Goal: Task Accomplishment & Management: Use online tool/utility

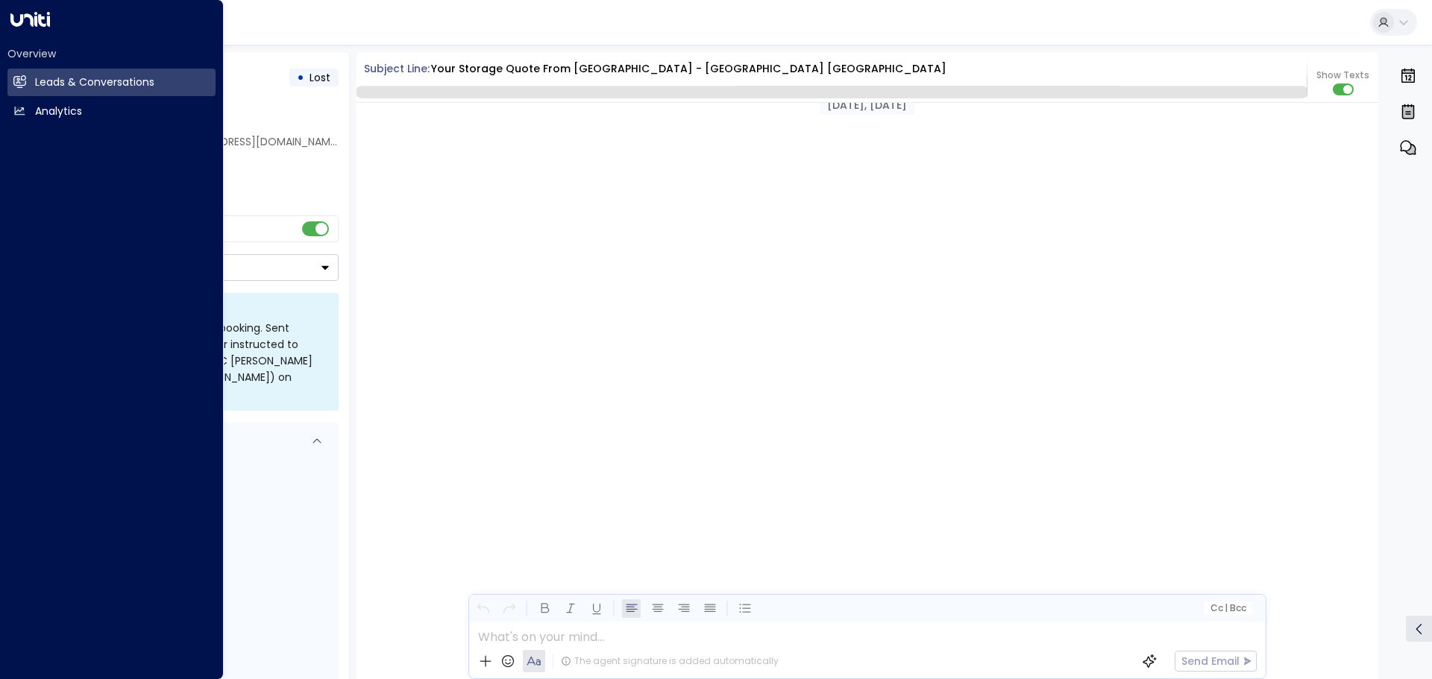
scroll to position [2390, 0]
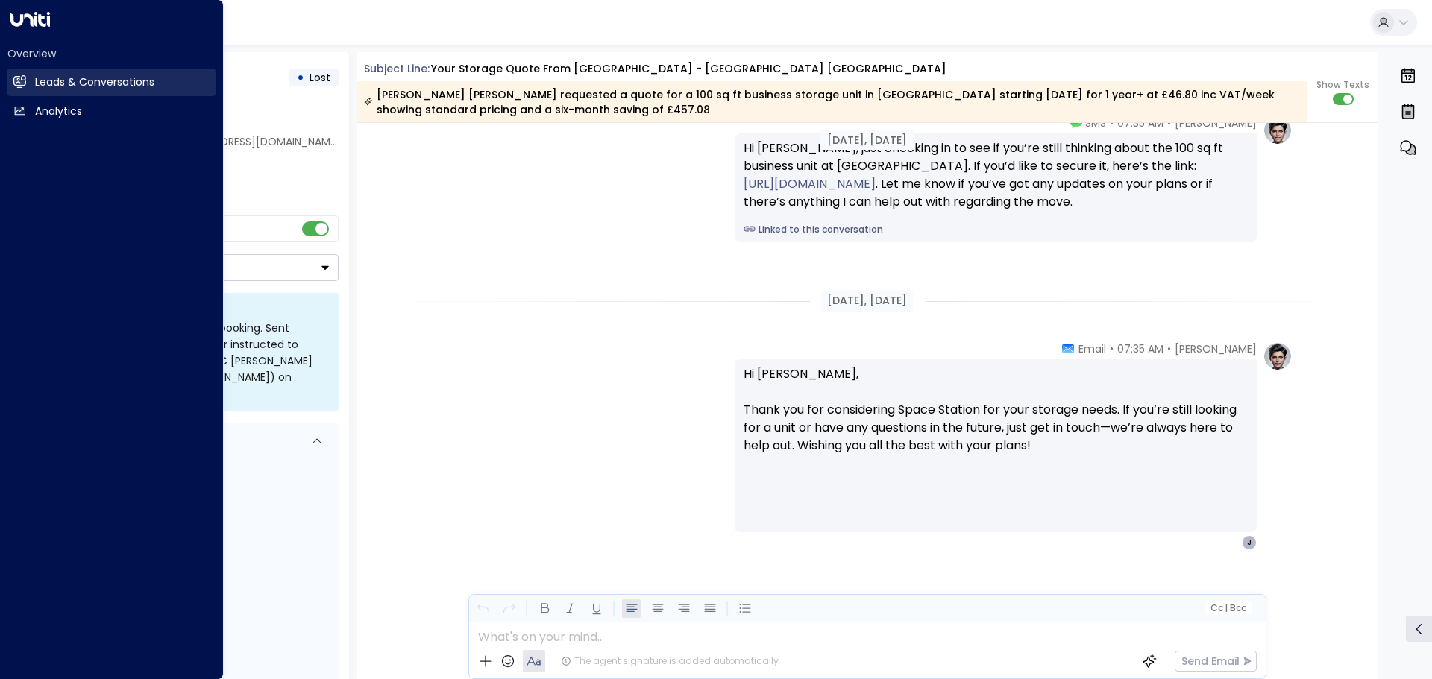
click at [26, 79] on link "Leads & Conversations Leads & Conversations" at bounding box center [111, 83] width 208 height 28
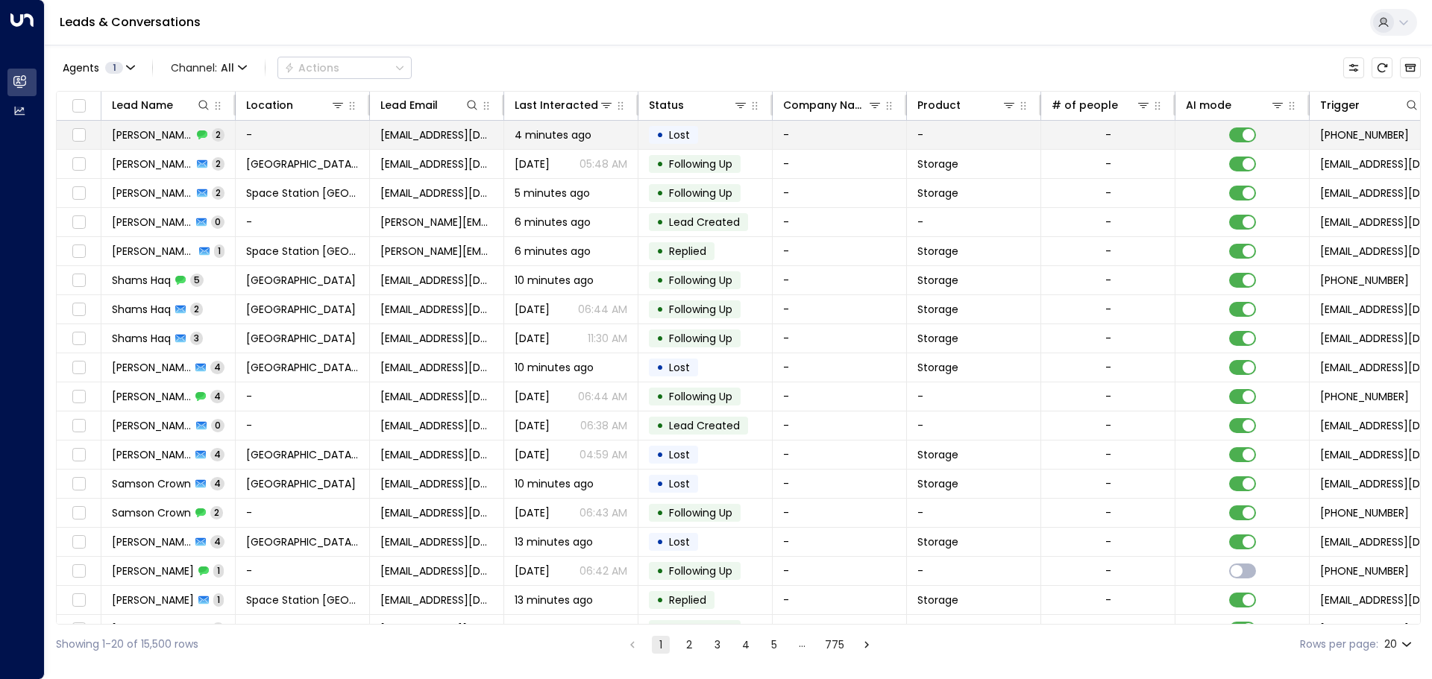
click at [371, 148] on td "[EMAIL_ADDRESS][DOMAIN_NAME]" at bounding box center [437, 135] width 134 height 28
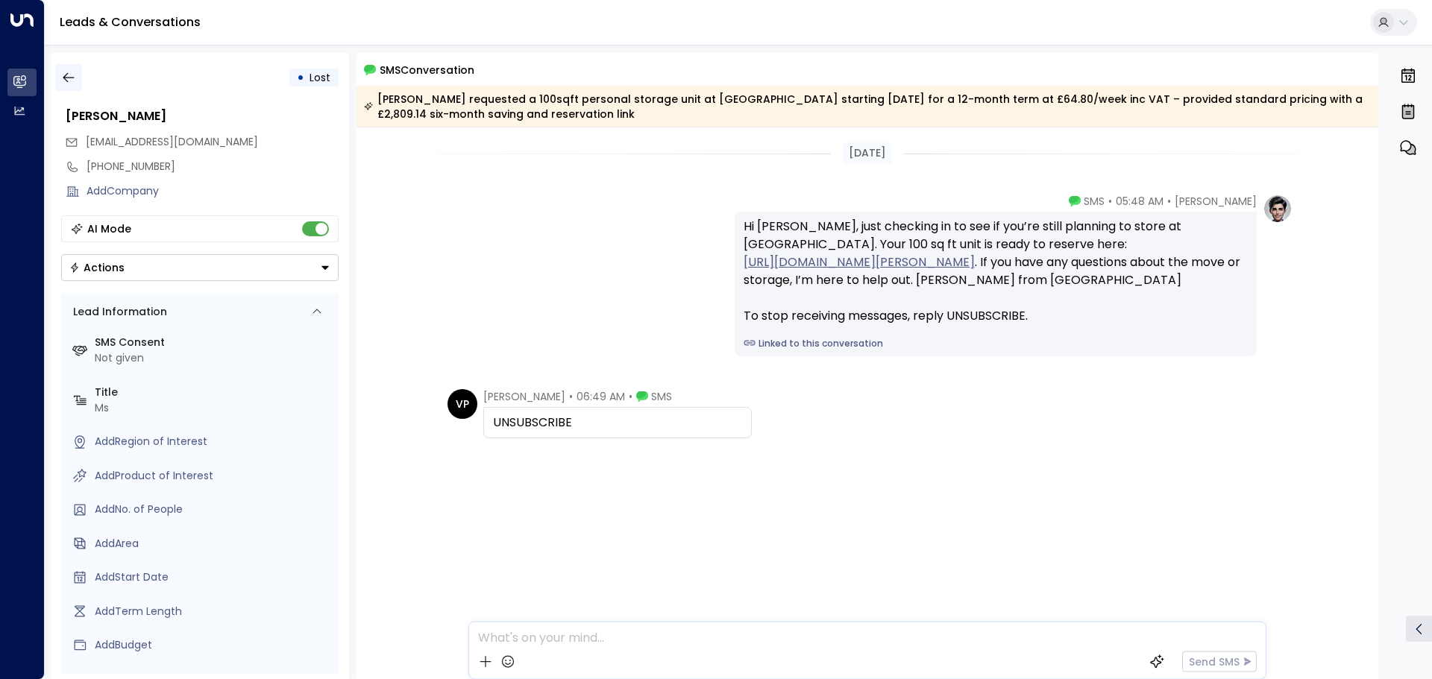
click at [75, 72] on button "button" at bounding box center [68, 77] width 27 height 27
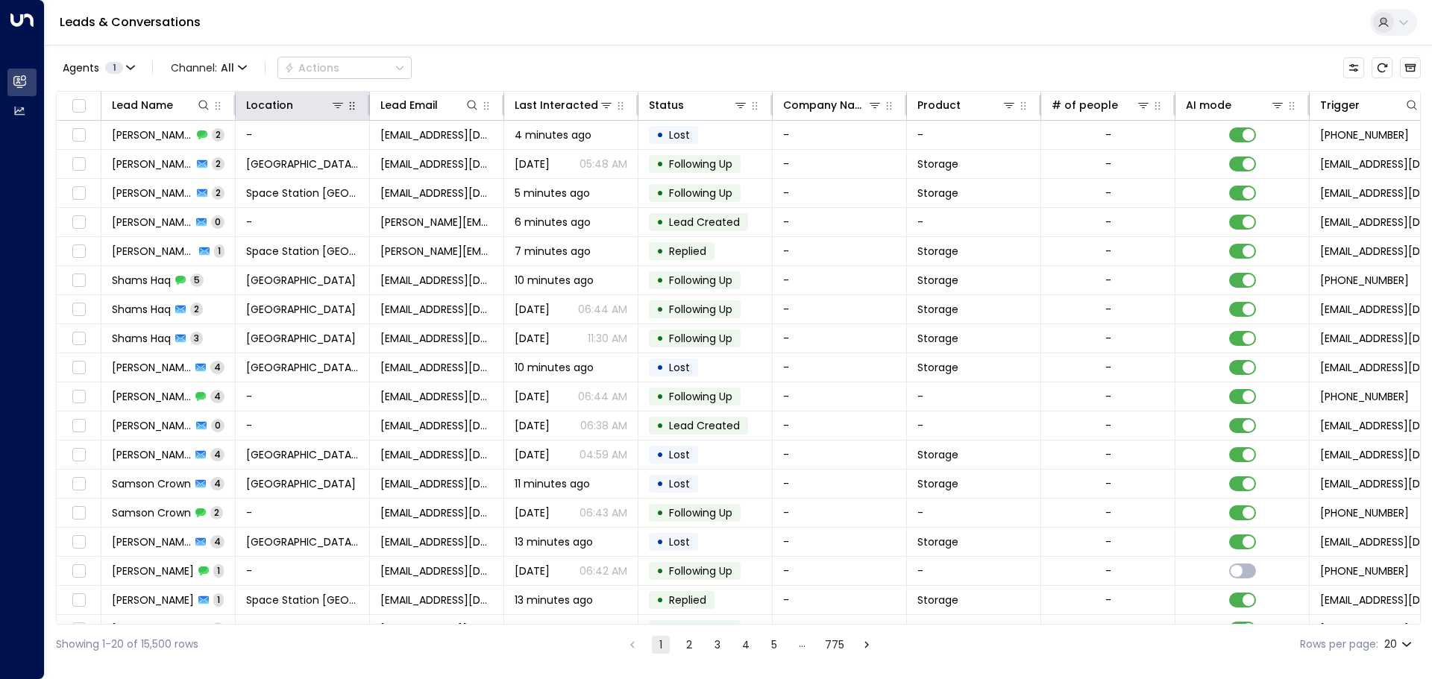
click at [345, 103] on button "button" at bounding box center [352, 105] width 15 height 15
click at [344, 106] on button at bounding box center [337, 105] width 15 height 15
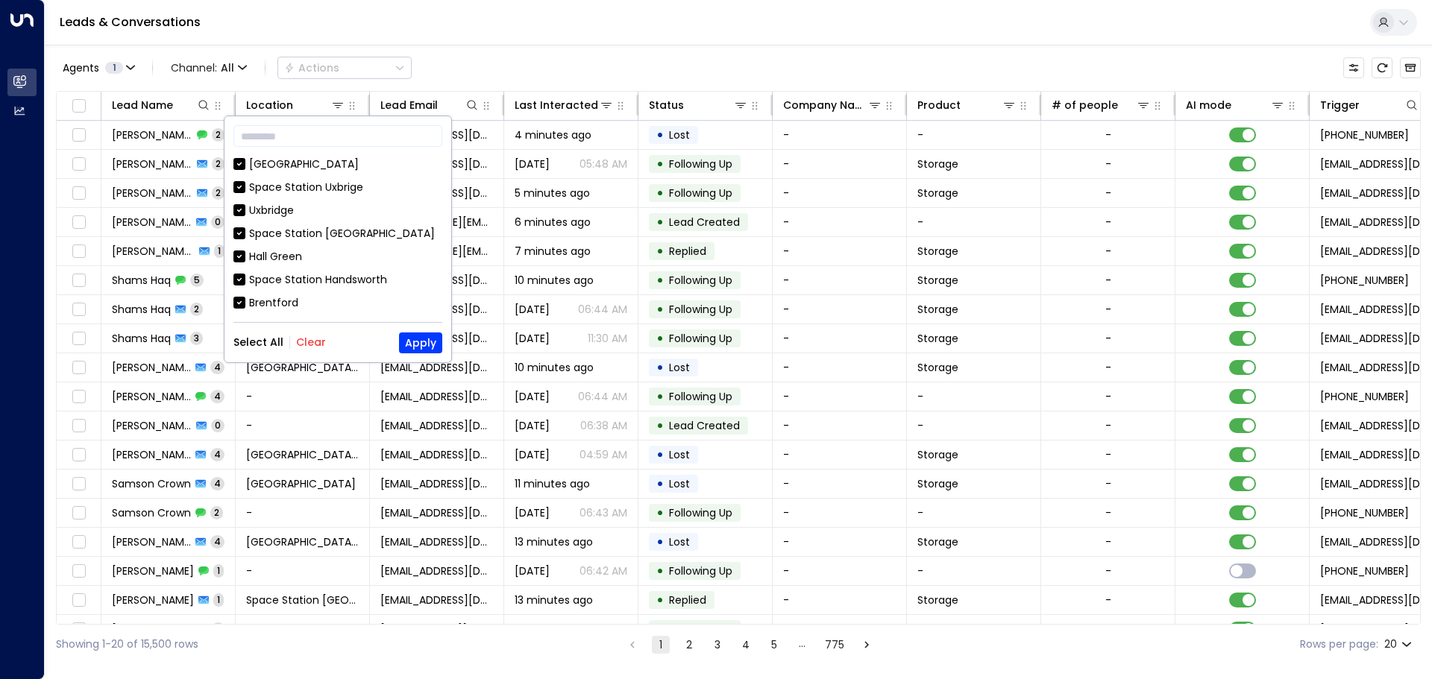
click at [318, 341] on button "Clear" at bounding box center [311, 342] width 30 height 12
click at [280, 161] on div "[GEOGRAPHIC_DATA]" at bounding box center [304, 165] width 110 height 16
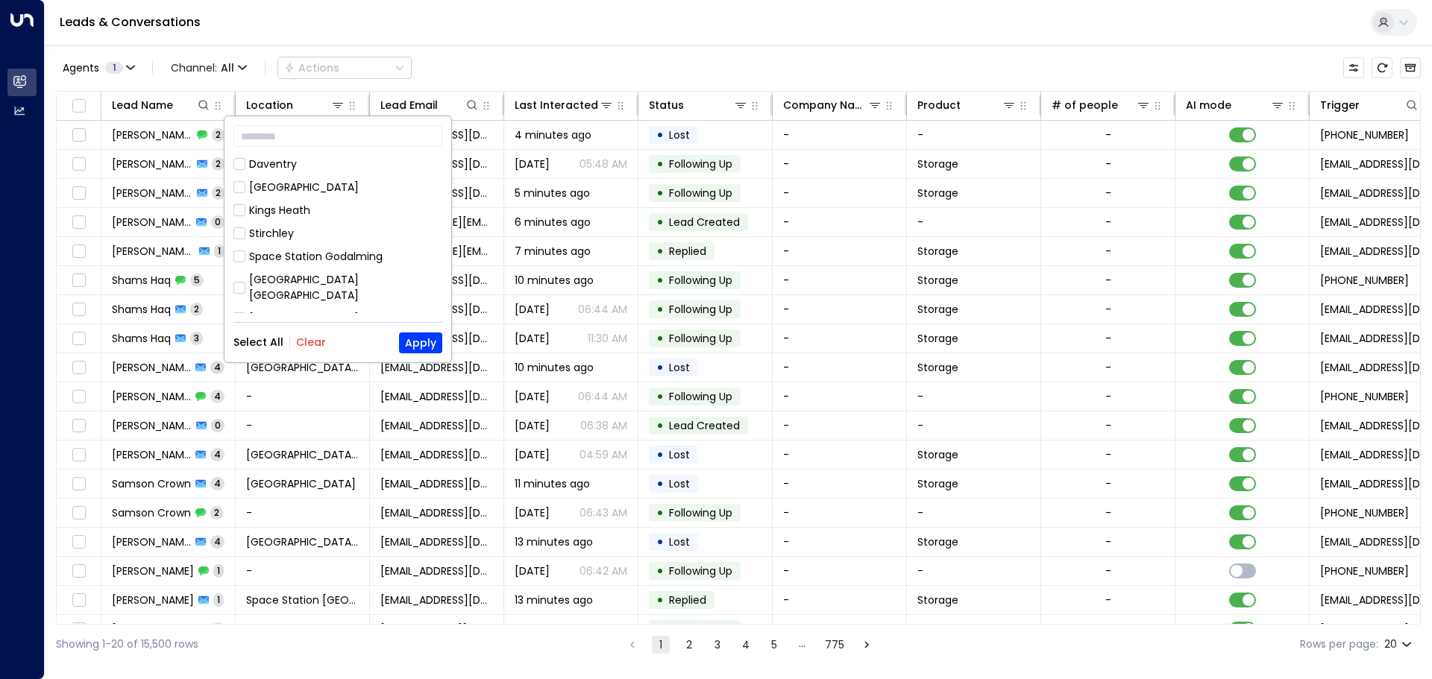
scroll to position [853, 0]
click at [330, 353] on div "[GEOGRAPHIC_DATA] [GEOGRAPHIC_DATA]" at bounding box center [345, 368] width 193 height 31
click at [415, 338] on button "Apply" at bounding box center [420, 343] width 43 height 21
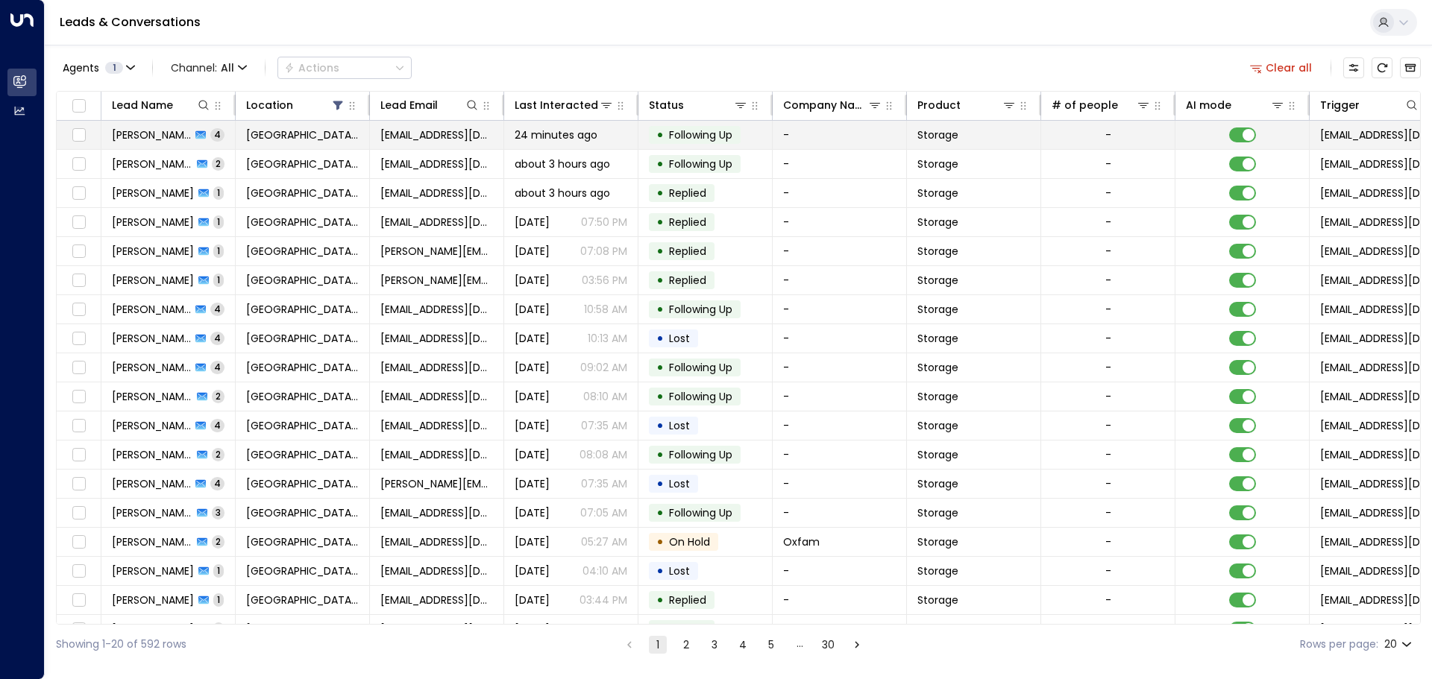
click at [583, 141] on span "24 minutes ago" at bounding box center [556, 135] width 83 height 15
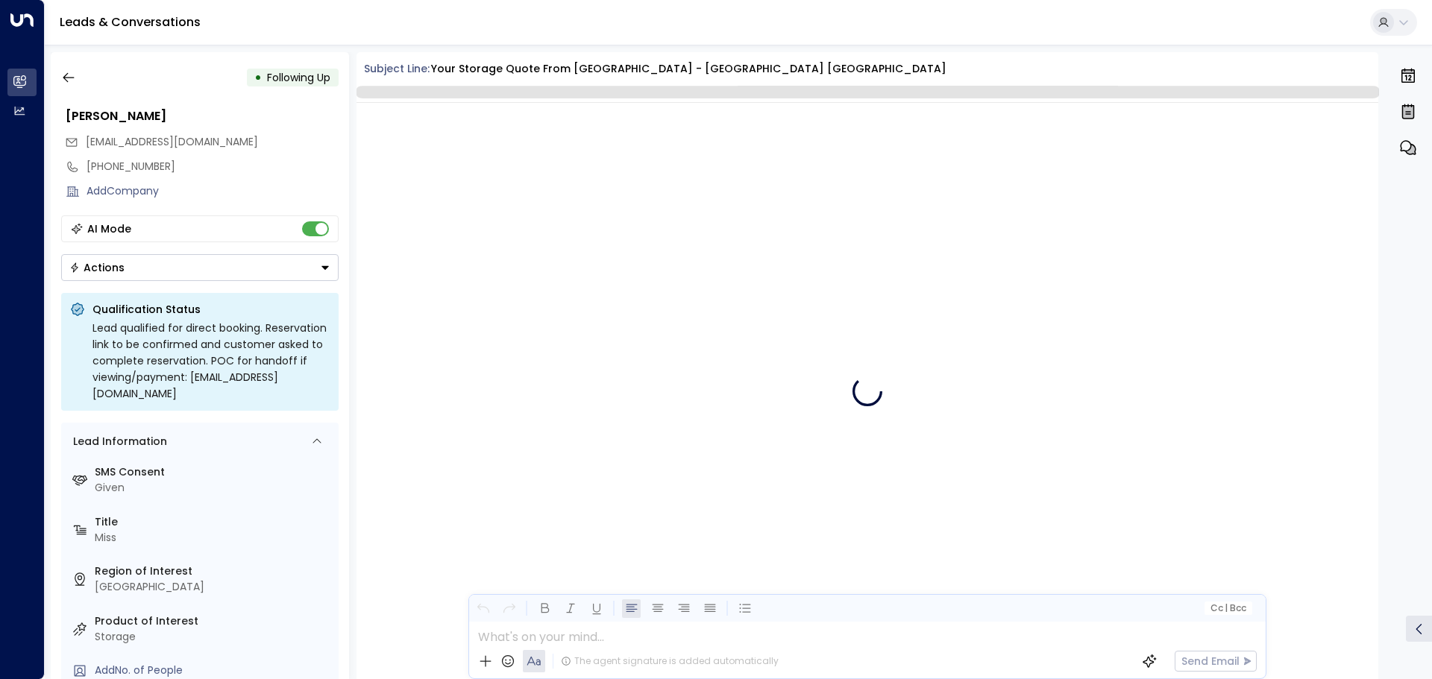
scroll to position [3133, 0]
